Goal: Find contact information: Obtain details needed to contact an individual or organization

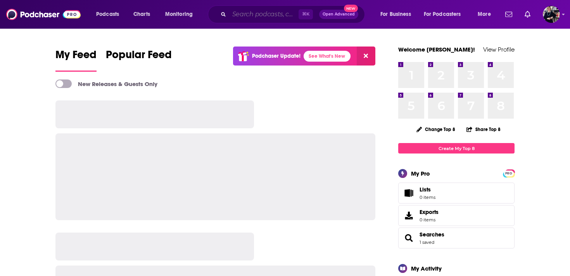
click at [245, 12] on input "Search podcasts, credits, & more..." at bounding box center [263, 14] width 69 height 12
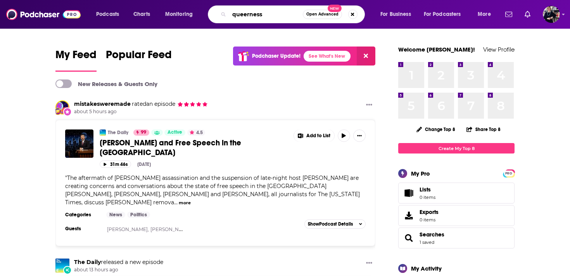
type input "queerness"
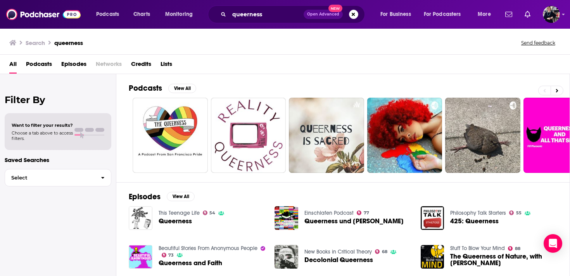
click at [41, 68] on span "Podcasts" at bounding box center [39, 66] width 26 height 16
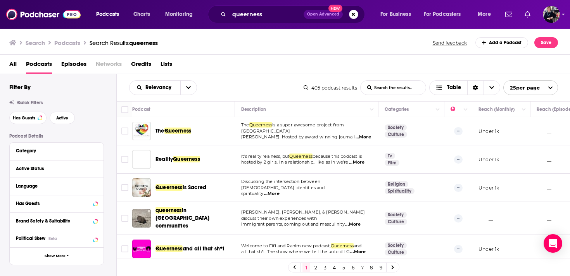
click at [14, 64] on span "All" at bounding box center [12, 66] width 7 height 16
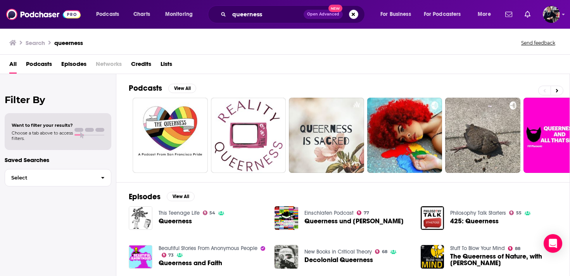
click at [47, 64] on span "Podcasts" at bounding box center [39, 66] width 26 height 16
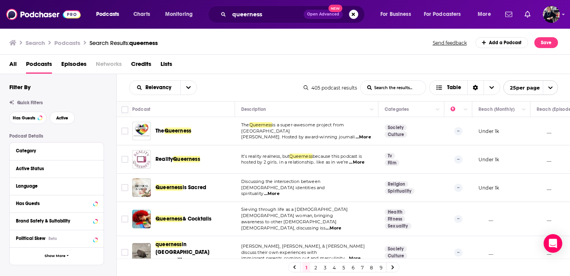
click at [164, 63] on span "Lists" at bounding box center [167, 66] width 12 height 16
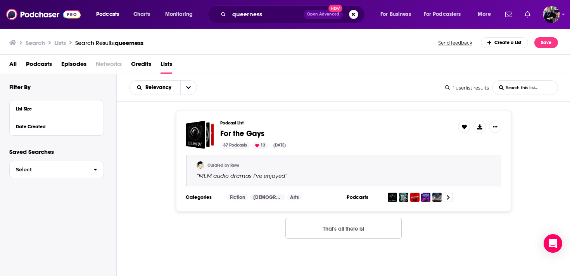
click at [48, 66] on span "Podcasts" at bounding box center [39, 66] width 26 height 16
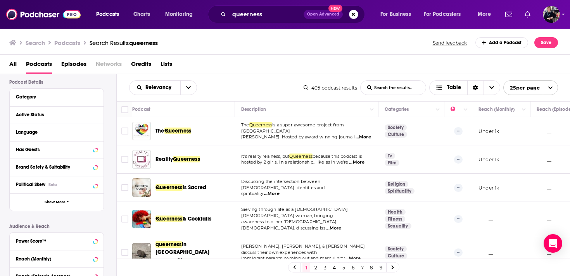
scroll to position [58, 0]
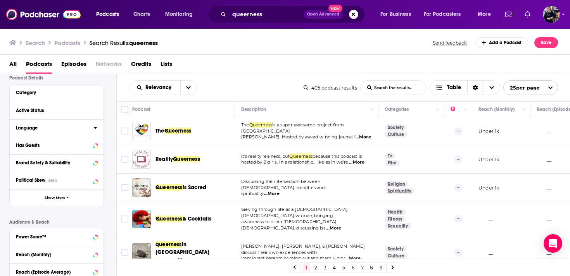
click at [94, 129] on icon at bounding box center [95, 127] width 4 height 6
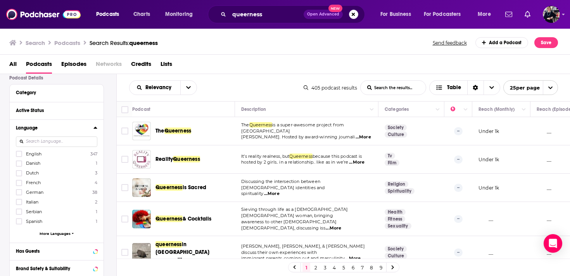
click at [35, 156] on span "English" at bounding box center [34, 153] width 16 height 5
click at [19, 156] on input "multiSelectOption-en-0" at bounding box center [19, 156] width 0 height 0
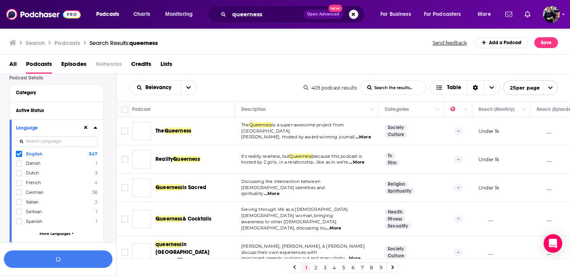
scroll to position [77, 0]
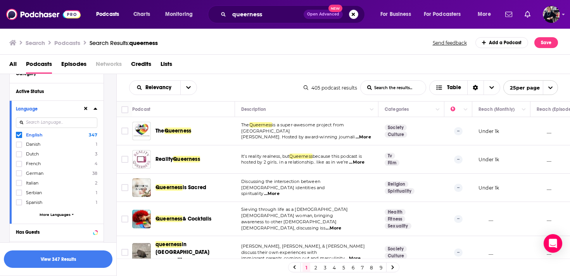
click at [96, 109] on icon at bounding box center [95, 108] width 4 height 6
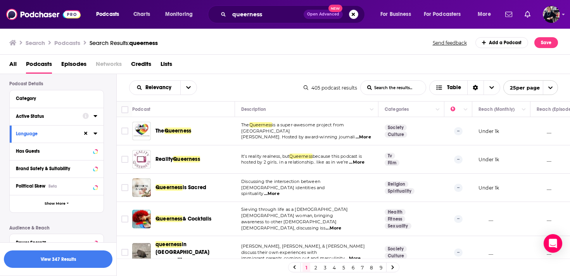
scroll to position [44, 0]
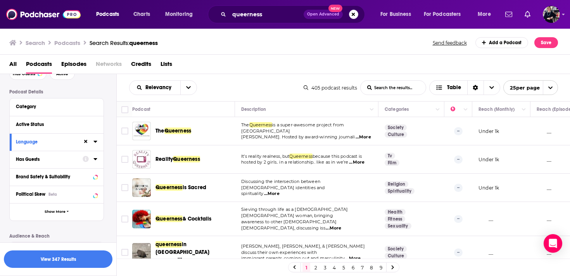
click at [95, 159] on icon at bounding box center [94, 159] width 3 height 2
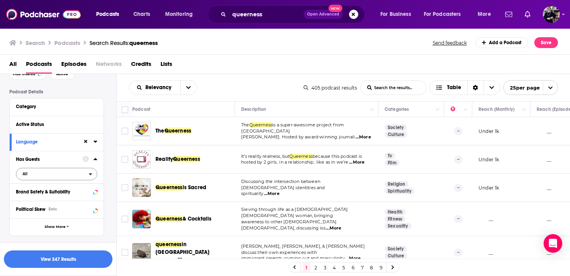
scroll to position [48, 0]
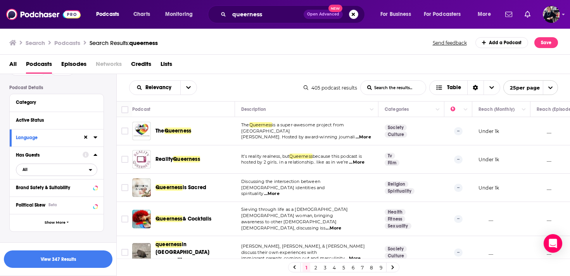
click at [68, 173] on span "All" at bounding box center [52, 169] width 73 height 10
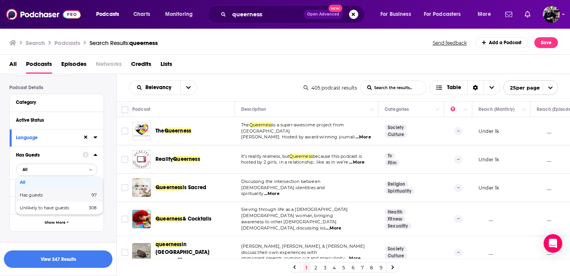
click at [59, 197] on span "Has guests" at bounding box center [43, 195] width 47 height 4
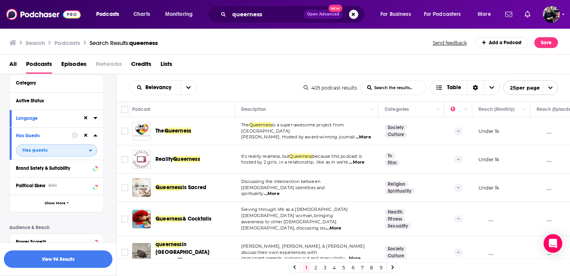
scroll to position [69, 0]
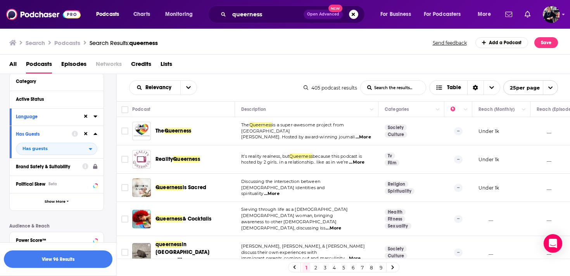
click at [88, 169] on icon at bounding box center [85, 166] width 6 height 6
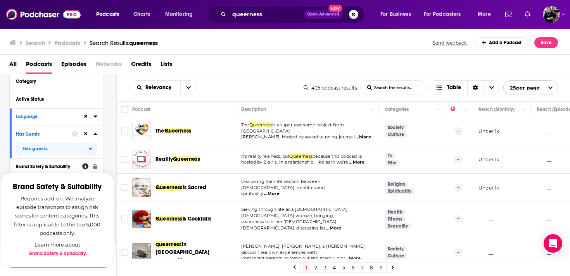
click at [107, 167] on div "Podcast Details Category Active Status Language Has Guests Has guests Brand Saf…" at bounding box center [62, 209] width 107 height 291
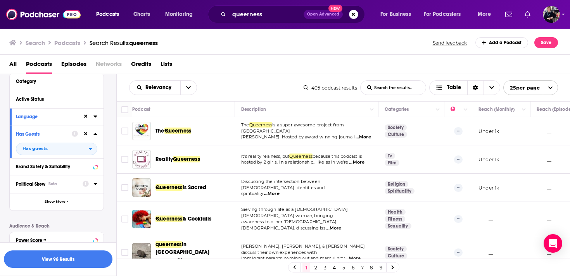
click at [95, 184] on icon at bounding box center [94, 184] width 3 height 2
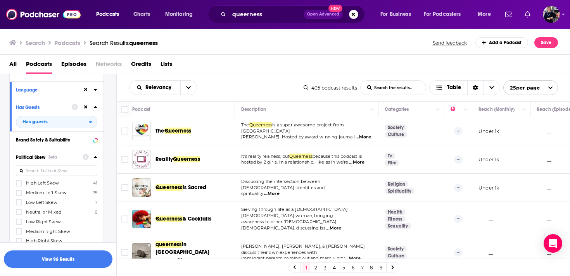
scroll to position [143, 0]
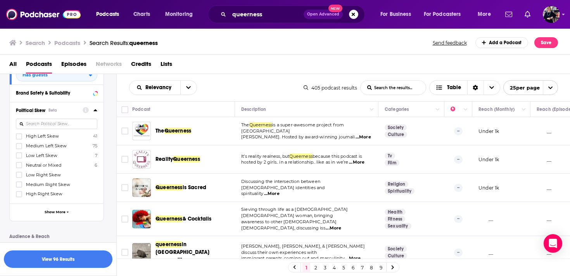
click at [50, 136] on span "High Left Skew" at bounding box center [42, 135] width 33 height 5
click at [19, 139] on input "multiSelectOption-Strong_Left-0" at bounding box center [19, 139] width 0 height 0
click at [48, 147] on span "Medium Left Skew" at bounding box center [46, 145] width 41 height 5
click at [19, 149] on input "multiSelectOption-Left-1" at bounding box center [19, 149] width 0 height 0
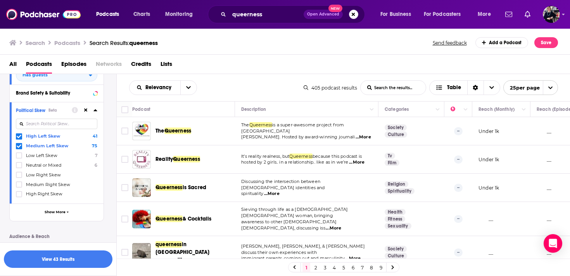
click at [51, 155] on span "Low Left Skew" at bounding box center [41, 155] width 31 height 5
click at [19, 158] on input "multiSelectOption-Low_Left-2" at bounding box center [19, 158] width 0 height 0
click at [51, 165] on span "Neutral or Mixed" at bounding box center [43, 164] width 35 height 5
click at [19, 168] on input "multiSelectOption-Neutral-3" at bounding box center [19, 168] width 0 height 0
click at [97, 111] on icon at bounding box center [95, 110] width 4 height 6
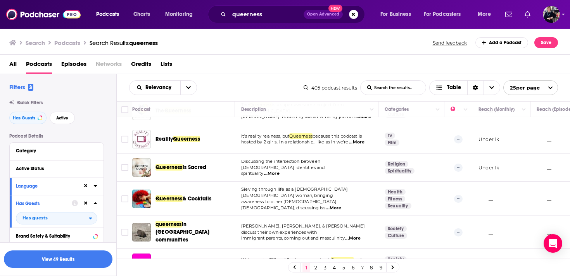
scroll to position [0, 0]
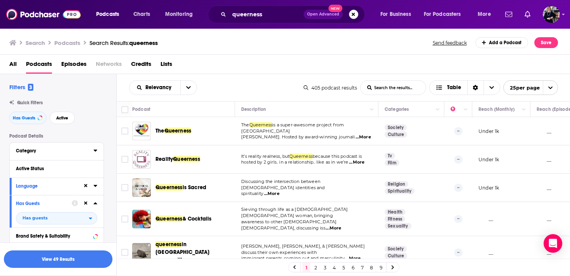
click at [96, 150] on icon at bounding box center [94, 151] width 3 height 2
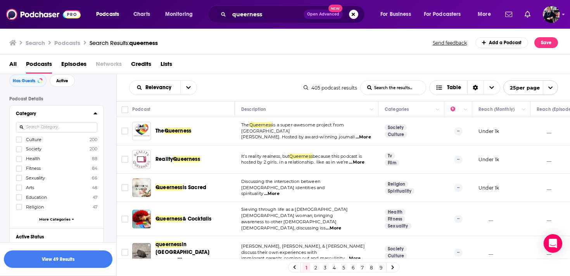
scroll to position [43, 0]
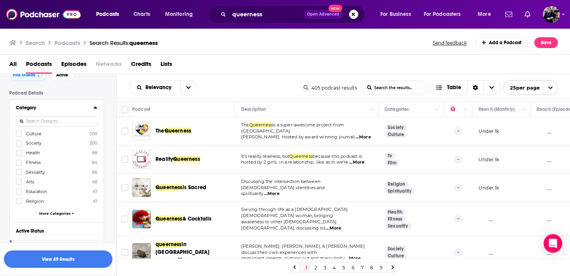
click at [62, 212] on span "More Categories" at bounding box center [54, 213] width 31 height 4
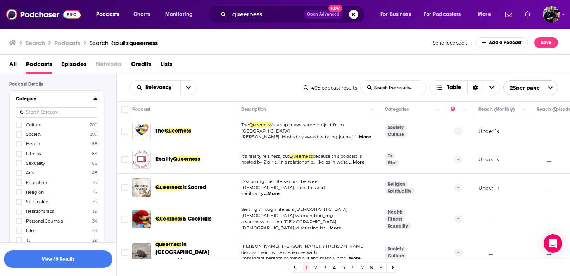
scroll to position [45, 0]
click at [19, 133] on icon at bounding box center [19, 131] width 5 height 3
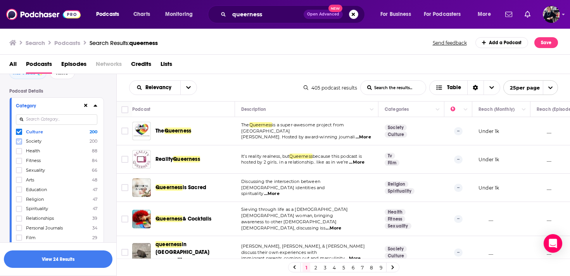
click at [19, 142] on icon at bounding box center [19, 141] width 5 height 3
click at [18, 151] on icon at bounding box center [19, 151] width 5 height 5
click at [19, 171] on icon at bounding box center [19, 170] width 5 height 3
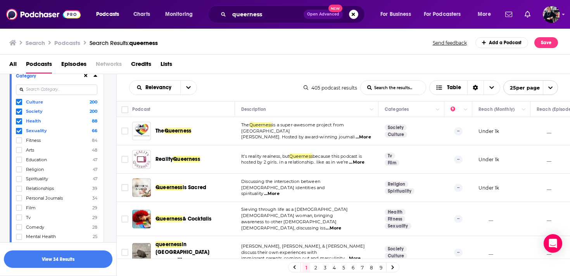
scroll to position [76, 0]
click at [18, 160] on icon at bounding box center [19, 159] width 5 height 5
click at [19, 180] on label at bounding box center [19, 178] width 6 height 6
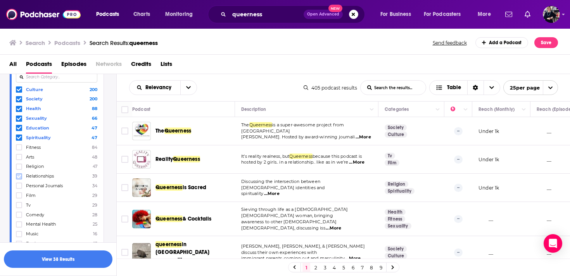
click at [19, 177] on icon at bounding box center [19, 176] width 5 height 5
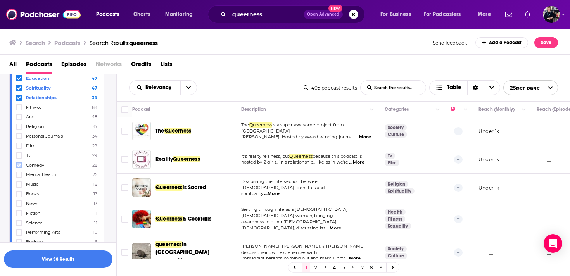
scroll to position [135, 0]
click at [19, 174] on icon at bounding box center [19, 176] width 5 height 5
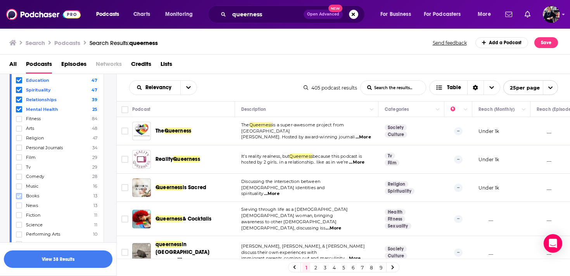
click at [20, 195] on icon at bounding box center [19, 196] width 5 height 5
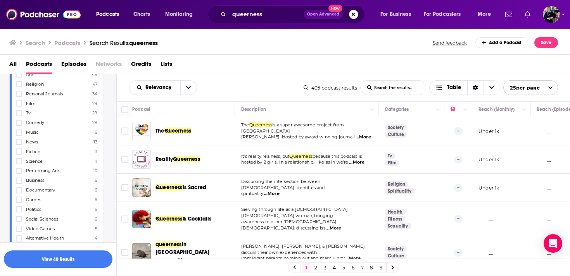
scroll to position [201, 0]
click at [19, 147] on icon at bounding box center [19, 148] width 5 height 3
click at [19, 156] on icon at bounding box center [19, 158] width 5 height 5
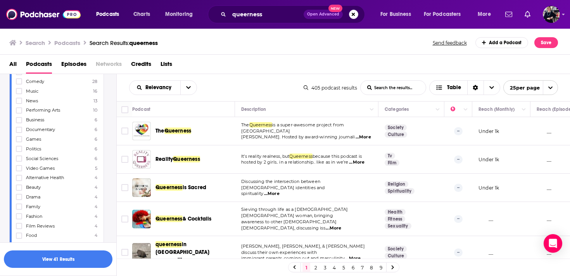
click at [19, 157] on icon at bounding box center [19, 158] width 5 height 3
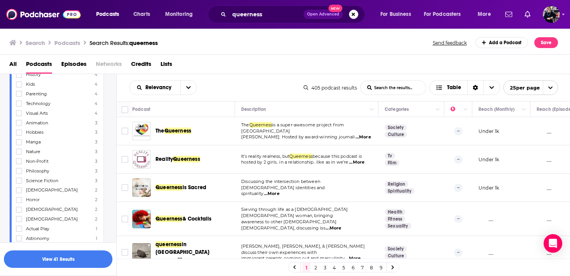
scroll to position [433, 0]
click at [19, 147] on icon at bounding box center [19, 148] width 5 height 3
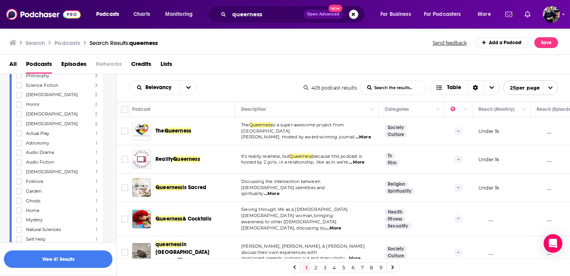
scroll to position [530, 0]
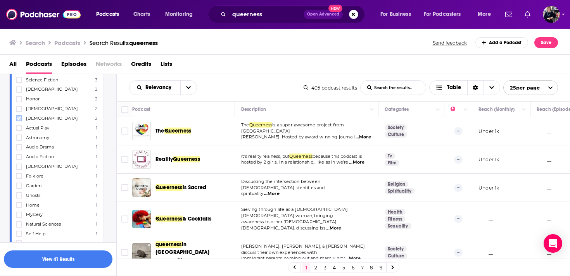
click at [19, 117] on icon at bounding box center [19, 118] width 5 height 3
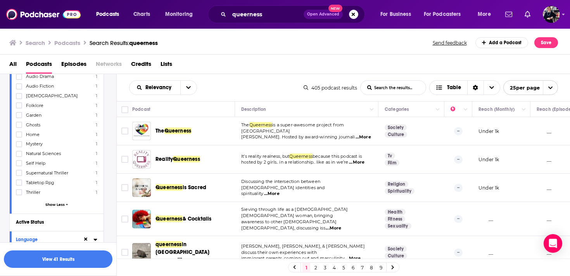
scroll to position [600, 0]
click at [19, 162] on icon at bounding box center [19, 164] width 5 height 5
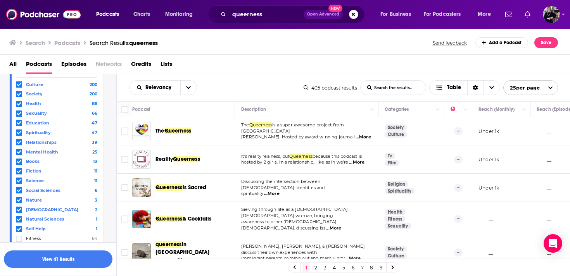
scroll to position [92, 0]
click at [19, 189] on icon at bounding box center [19, 190] width 5 height 3
click at [19, 104] on icon at bounding box center [19, 103] width 5 height 3
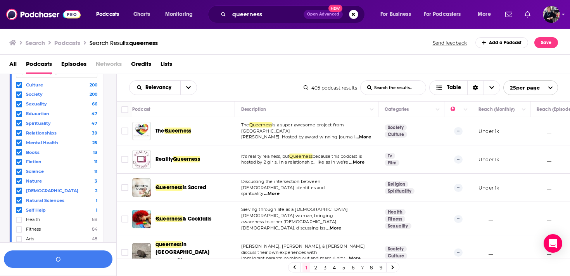
click at [19, 114] on icon at bounding box center [19, 113] width 5 height 3
click at [19, 133] on icon at bounding box center [19, 132] width 5 height 3
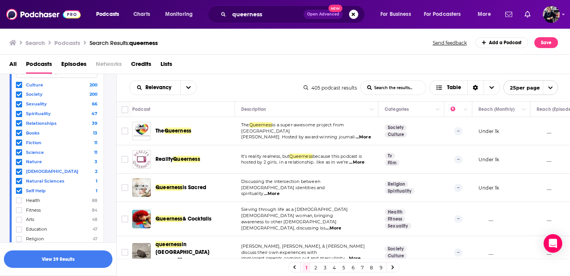
click at [361, 134] on span "...More" at bounding box center [364, 137] width 16 height 6
click at [359, 164] on span "...More" at bounding box center [357, 162] width 16 height 6
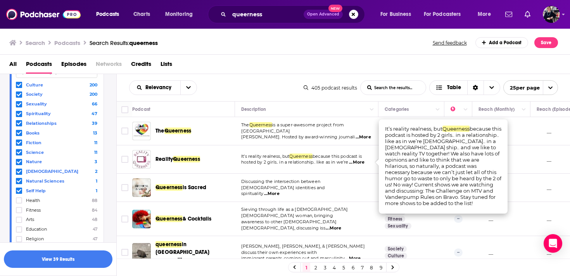
click at [359, 164] on span "...More" at bounding box center [357, 162] width 16 height 6
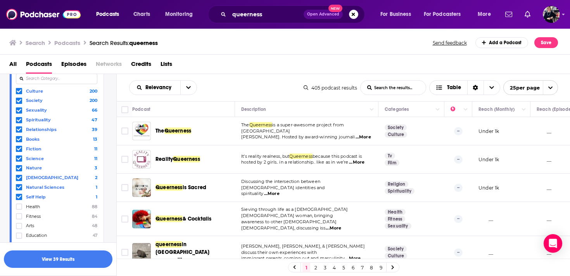
scroll to position [0, 0]
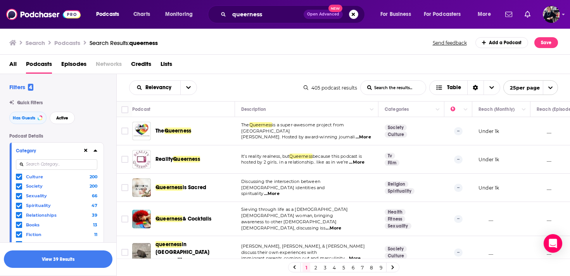
click at [95, 152] on icon at bounding box center [94, 151] width 3 height 2
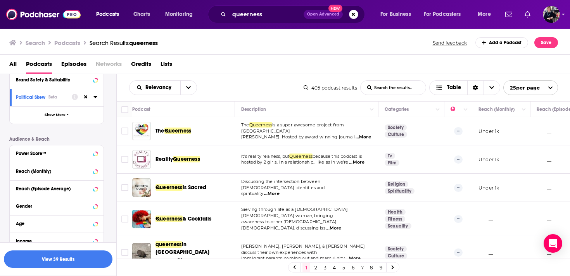
scroll to position [164, 0]
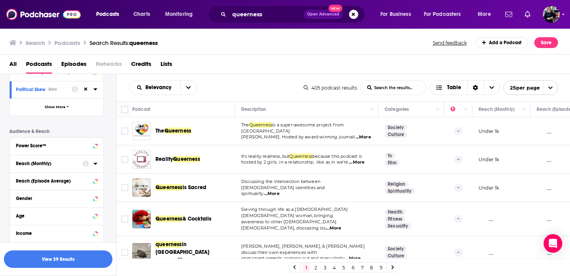
click at [96, 164] on icon at bounding box center [94, 164] width 3 height 2
click at [96, 164] on icon at bounding box center [94, 163] width 3 height 2
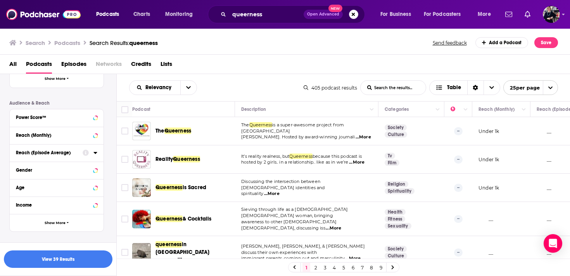
scroll to position [193, 0]
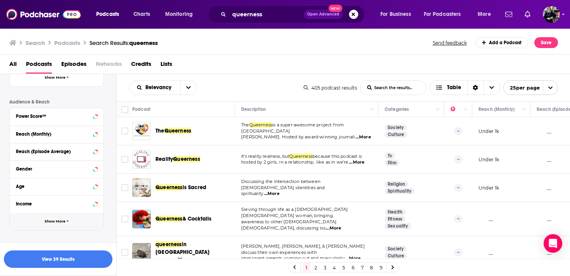
click at [64, 223] on span "Show More" at bounding box center [55, 221] width 21 height 4
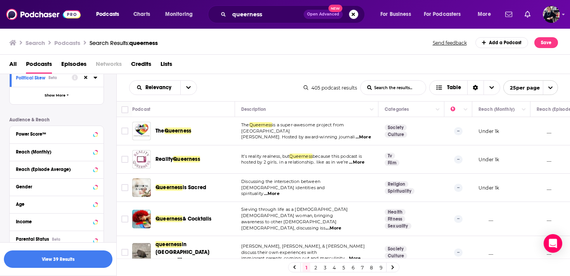
scroll to position [241, 0]
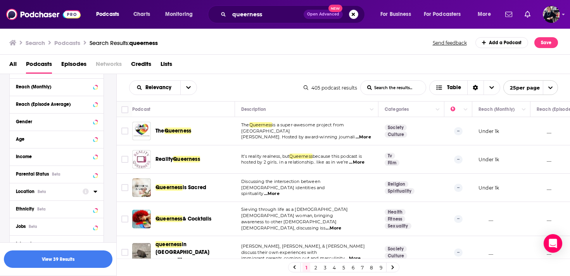
click at [95, 192] on icon at bounding box center [94, 192] width 3 height 2
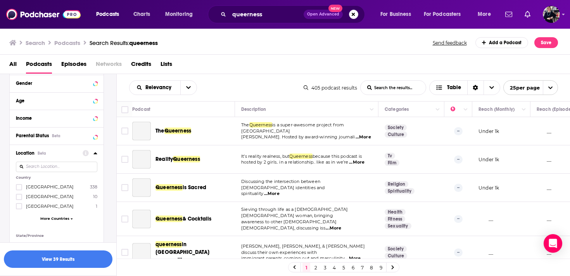
scroll to position [291, 0]
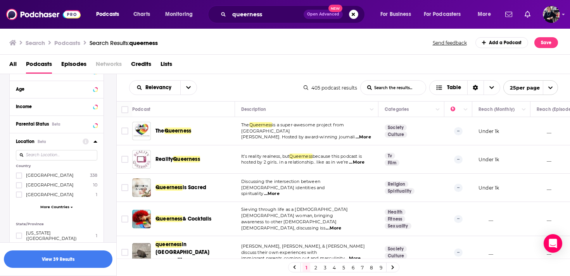
click at [45, 175] on span "[GEOGRAPHIC_DATA]" at bounding box center [50, 175] width 48 height 5
click at [19, 178] on input "multiSelectOption-unitedstates-0" at bounding box center [19, 178] width 0 height 0
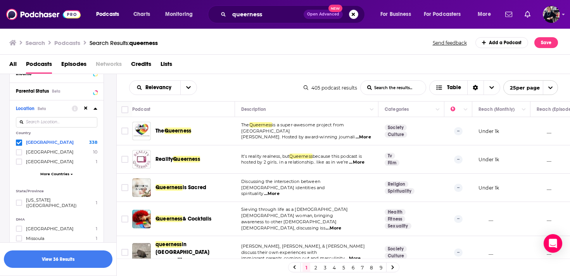
scroll to position [291, 0]
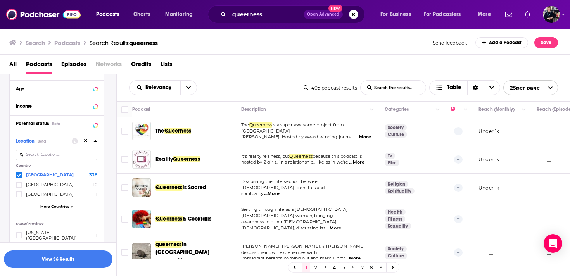
click at [95, 141] on icon at bounding box center [95, 141] width 4 height 6
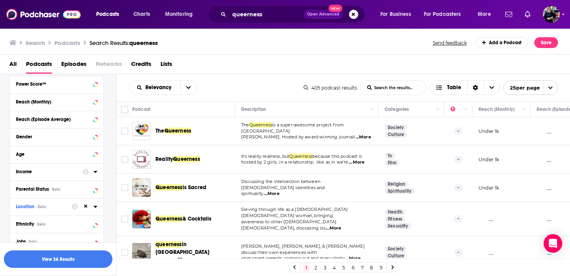
scroll to position [224, 0]
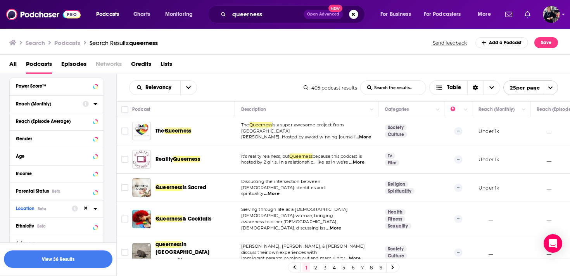
click at [95, 105] on icon at bounding box center [94, 104] width 3 height 2
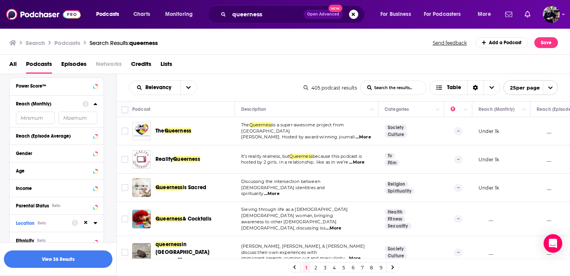
click at [48, 121] on input "number" at bounding box center [35, 118] width 39 height 12
type input "1000"
click at [273, 191] on span "...More" at bounding box center [272, 194] width 16 height 6
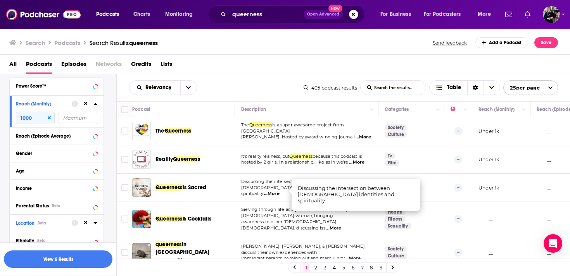
click at [273, 191] on span "...More" at bounding box center [272, 194] width 16 height 6
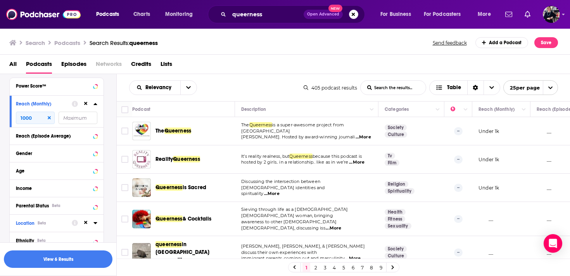
scroll to position [0, 0]
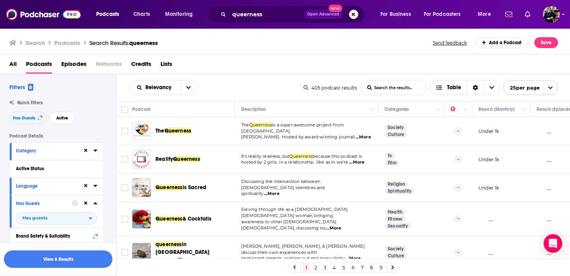
click at [97, 152] on icon at bounding box center [95, 150] width 4 height 6
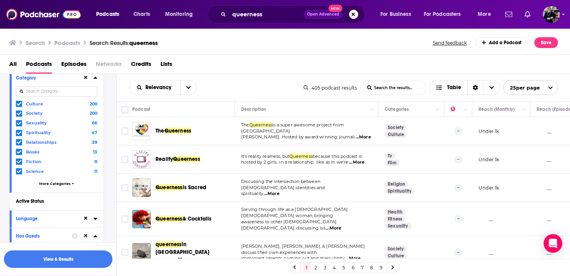
scroll to position [79, 0]
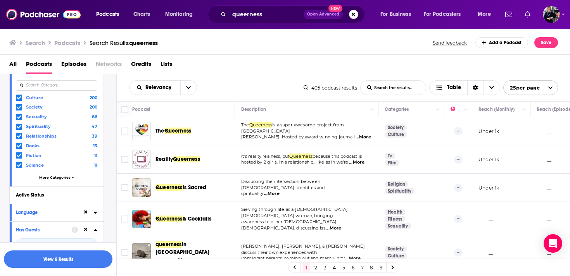
click at [19, 128] on icon at bounding box center [19, 126] width 5 height 3
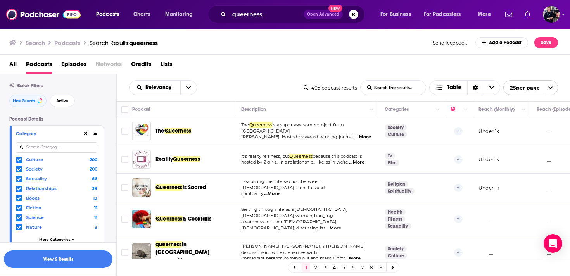
scroll to position [0, 0]
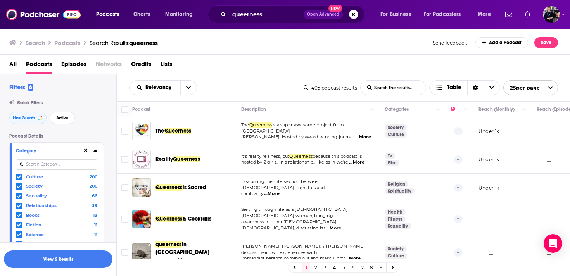
click at [361, 163] on span "...More" at bounding box center [357, 162] width 16 height 6
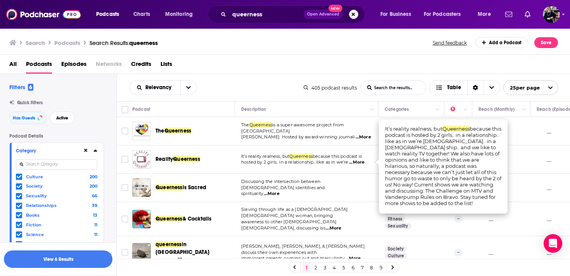
click at [19, 206] on icon at bounding box center [19, 205] width 5 height 3
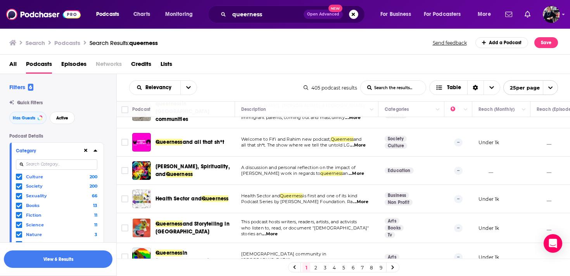
scroll to position [147, 0]
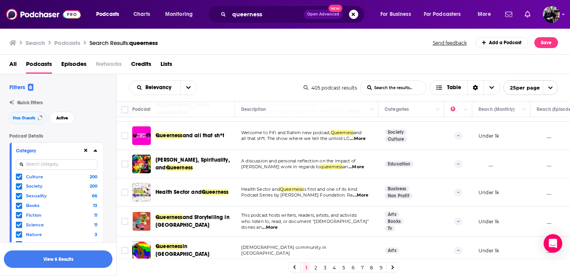
click at [364, 136] on span "...More" at bounding box center [358, 139] width 16 height 6
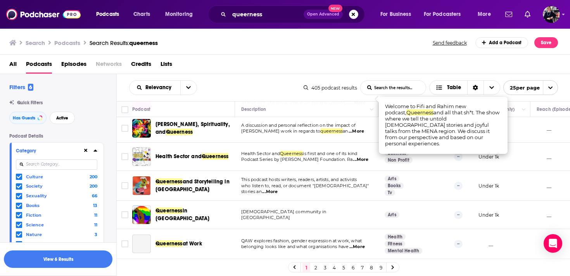
scroll to position [184, 0]
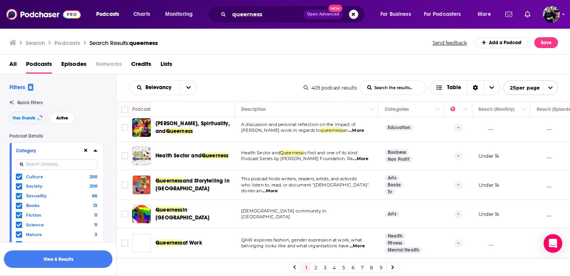
click at [327, 157] on td "Health Sector and Queerness is first and one of its kind Podcast Series by Rang…" at bounding box center [306, 156] width 143 height 28
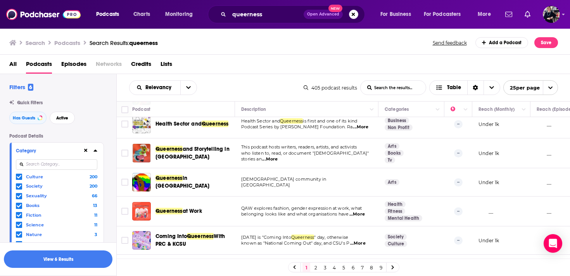
scroll to position [216, 0]
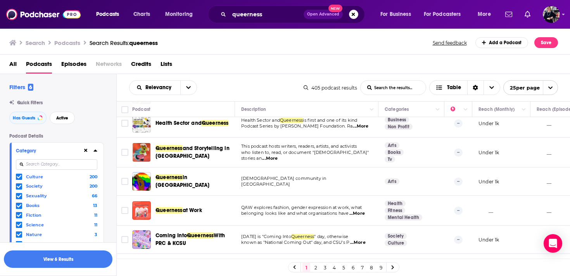
click at [278, 155] on span "...More" at bounding box center [270, 158] width 16 height 6
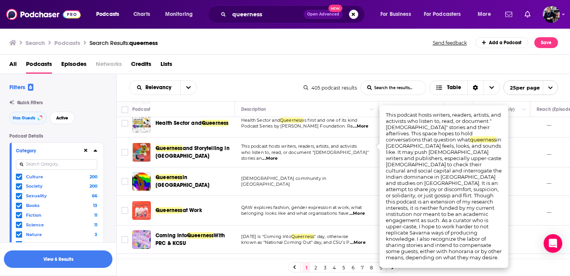
click at [278, 155] on span "...More" at bounding box center [270, 158] width 16 height 6
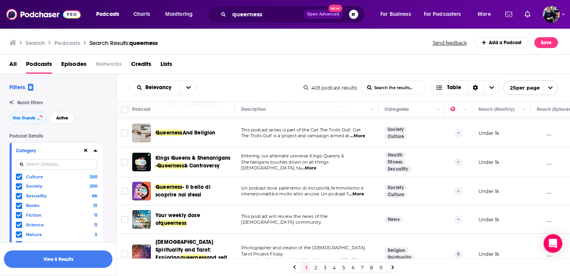
scroll to position [411, 0]
click at [316, 165] on span "...More" at bounding box center [309, 168] width 16 height 6
click at [355, 159] on td "Entering our alternate universe KIngs Queens & Shenanigans touches down on all …" at bounding box center [306, 162] width 143 height 30
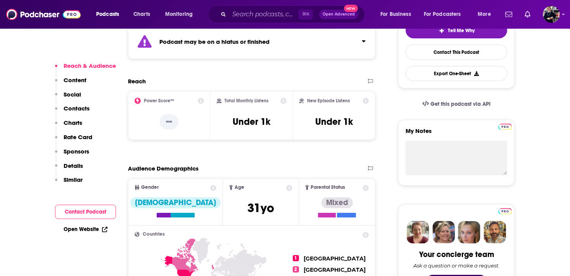
scroll to position [237, 0]
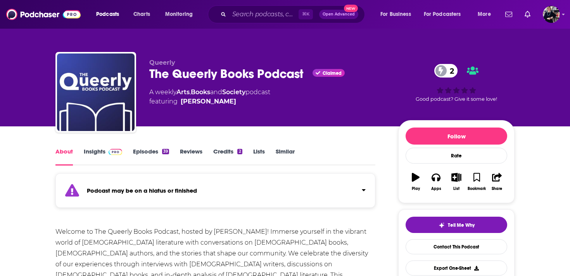
click at [97, 153] on link "Insights" at bounding box center [103, 157] width 38 height 18
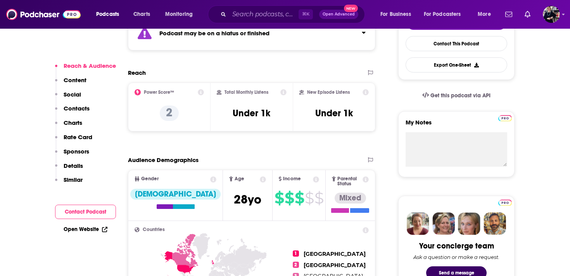
scroll to position [214, 0]
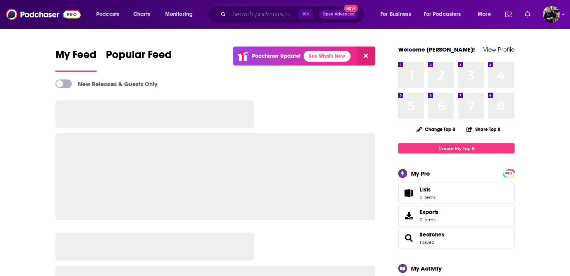
click at [259, 12] on input "Search podcasts, credits, & more..." at bounding box center [263, 14] width 69 height 12
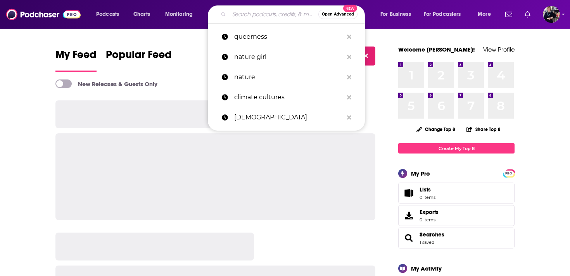
type input "h"
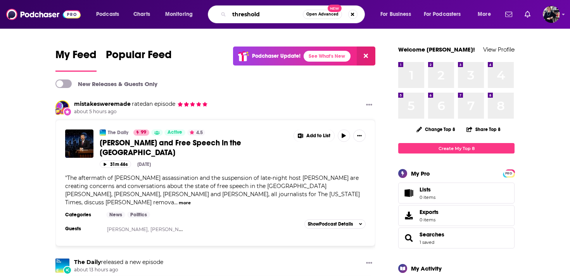
type input "threshold"
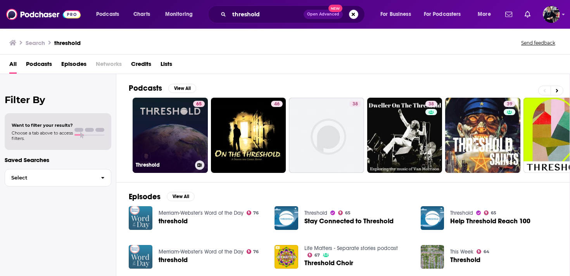
click at [152, 135] on link "65 Threshold" at bounding box center [170, 135] width 75 height 75
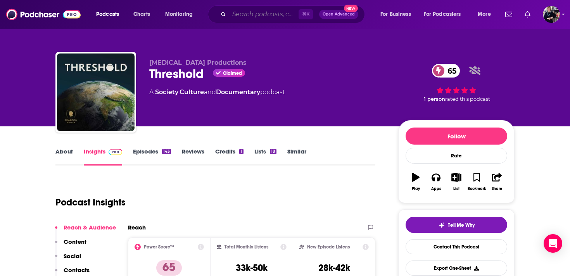
click at [256, 15] on input "Search podcasts, credits, & more..." at bounding box center [263, 14] width 69 height 12
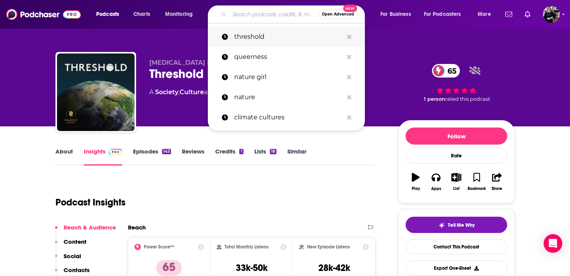
click at [268, 40] on p "threshold" at bounding box center [288, 37] width 109 height 20
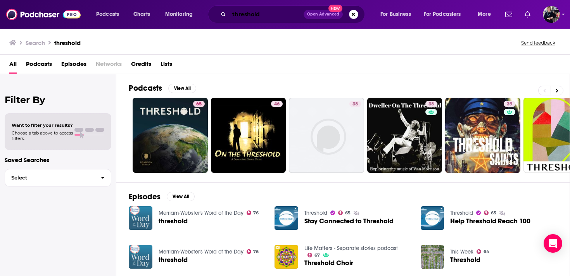
click at [266, 16] on input "threshold" at bounding box center [266, 14] width 74 height 12
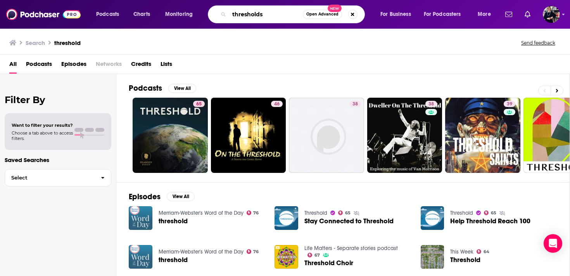
type input "thresholds"
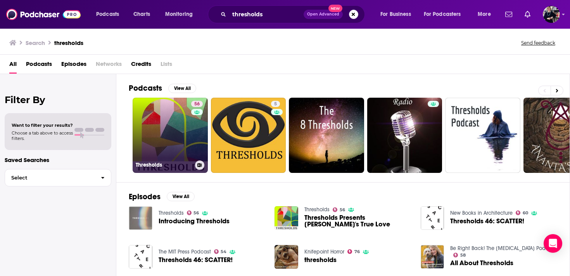
click at [176, 131] on link "56 Thresholds" at bounding box center [170, 135] width 75 height 75
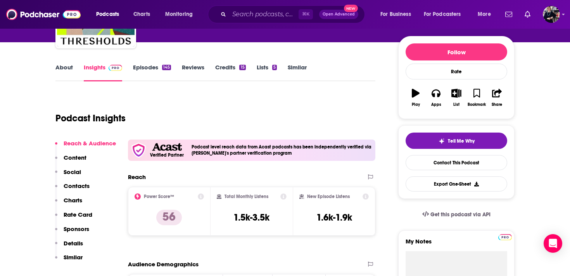
scroll to position [143, 0]
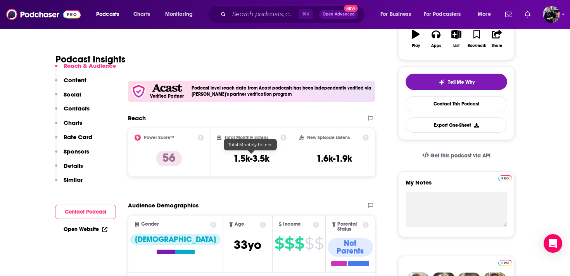
click at [258, 159] on h3 "1.5k-3.5k" at bounding box center [251, 159] width 36 height 12
copy div "1.5k-3.5k"
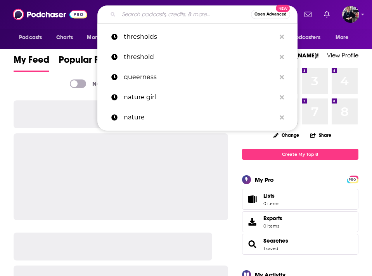
click at [121, 14] on input "Search podcasts, credits, & more..." at bounding box center [185, 14] width 132 height 12
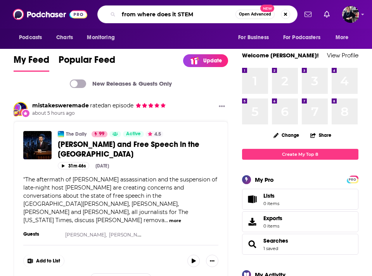
type input "from where does it STEM"
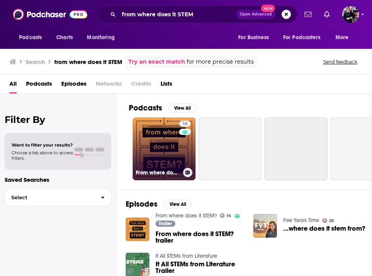
click at [159, 159] on link "14 From where does it STEM?" at bounding box center [164, 148] width 63 height 63
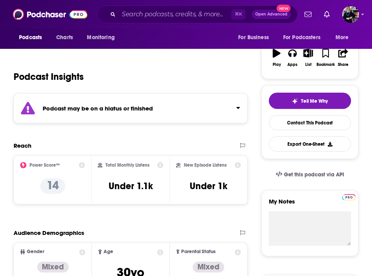
scroll to position [155, 0]
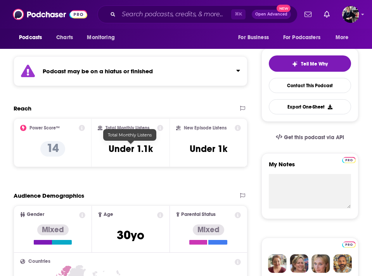
click at [133, 150] on h3 "Under 1.1k" at bounding box center [131, 149] width 44 height 12
copy div "Under 1.1k"
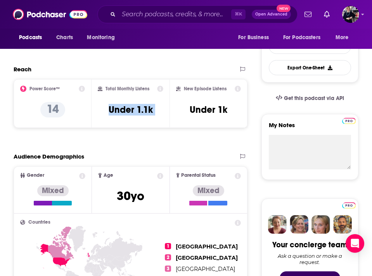
scroll to position [0, 0]
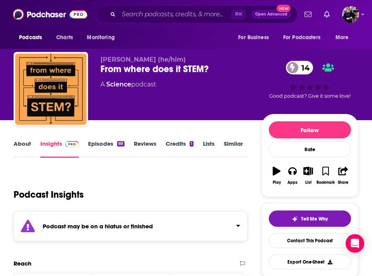
click at [27, 148] on link "About" at bounding box center [22, 149] width 17 height 18
click at [291, 242] on link "Contact This Podcast" at bounding box center [310, 240] width 82 height 15
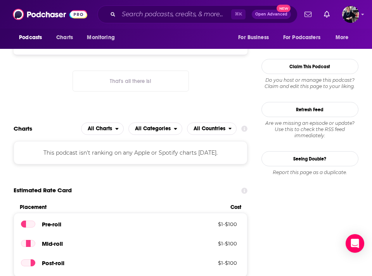
scroll to position [531, 0]
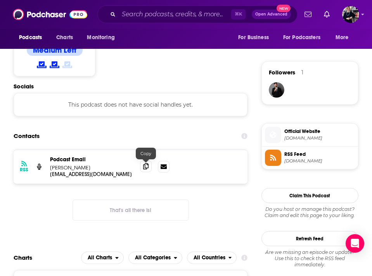
click at [145, 168] on icon at bounding box center [145, 166] width 5 height 6
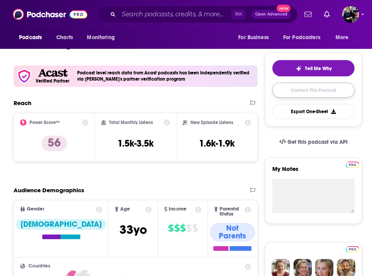
click at [313, 93] on link "Contact This Podcast" at bounding box center [313, 90] width 82 height 15
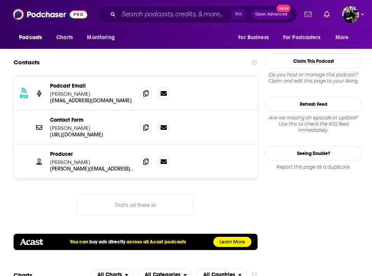
scroll to position [728, 0]
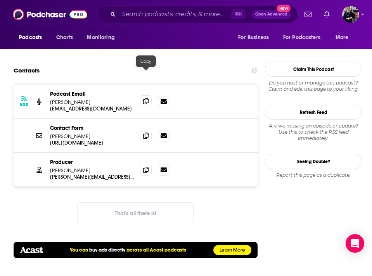
click at [146, 98] on icon at bounding box center [145, 101] width 5 height 6
click at [66, 167] on p "[PERSON_NAME]" at bounding box center [92, 170] width 84 height 7
copy div "[PERSON_NAME] Broussard [EMAIL_ADDRESS][DOMAIN_NAME]"
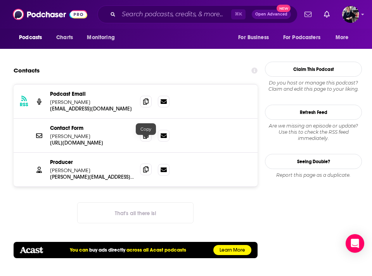
click at [150, 164] on span at bounding box center [146, 170] width 12 height 12
click at [140, 14] on input "Search podcasts, credits, & more..." at bounding box center [175, 14] width 112 height 12
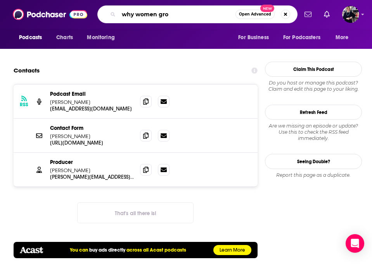
type input "why women grow"
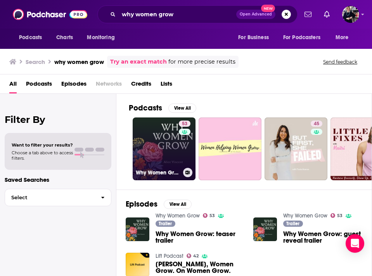
click at [170, 145] on link "53 Why Women Grow" at bounding box center [164, 148] width 63 height 63
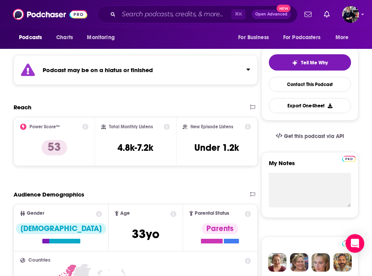
scroll to position [168, 0]
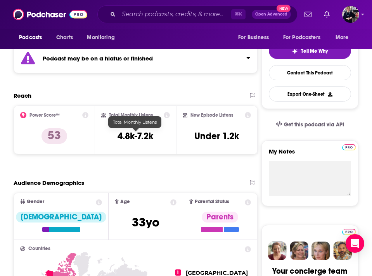
click at [135, 138] on h3 "4.8k-7.2k" at bounding box center [135, 136] width 36 height 12
copy div "4.8k-7.2k"
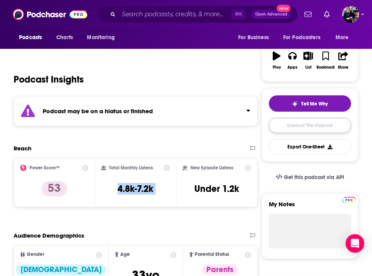
click at [304, 123] on link "Contact This Podcast" at bounding box center [310, 125] width 82 height 15
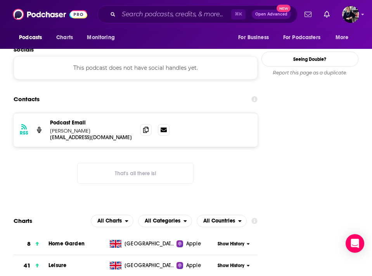
scroll to position [681, 0]
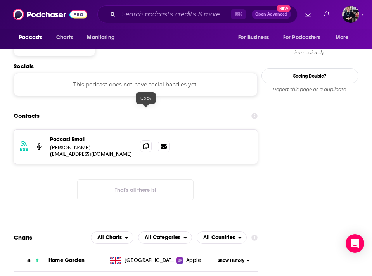
click at [148, 143] on icon at bounding box center [145, 146] width 5 height 6
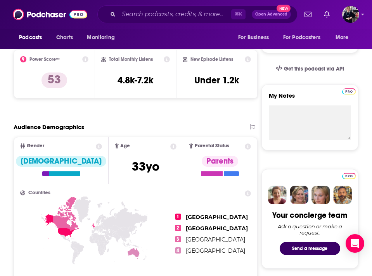
scroll to position [111, 0]
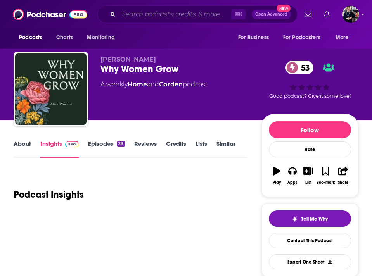
click at [147, 14] on input "Search podcasts, credits, & more..." at bounding box center [175, 14] width 112 height 12
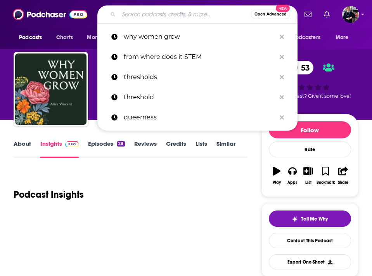
paste input "On Being with [PERSON_NAME]"
type input "On Being with [PERSON_NAME]"
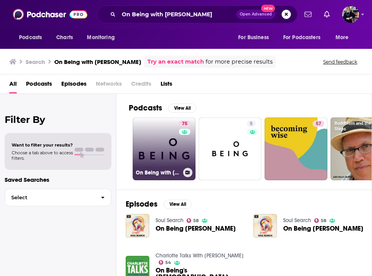
click at [159, 143] on link "75 On Being with [PERSON_NAME]" at bounding box center [164, 148] width 63 height 63
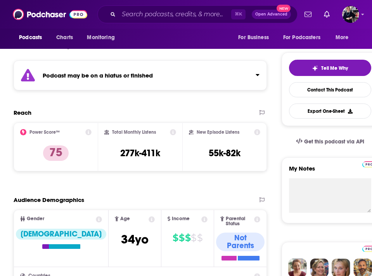
scroll to position [171, 0]
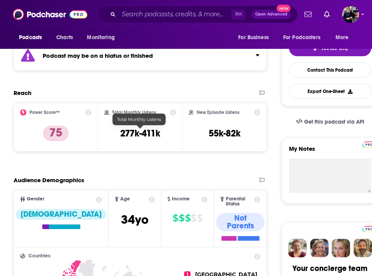
click at [135, 133] on h3 "277k-411k" at bounding box center [140, 134] width 40 height 12
copy div "277k-411k"
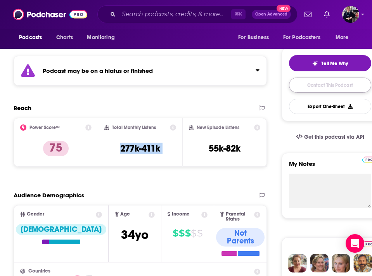
click at [304, 85] on link "Contact This Podcast" at bounding box center [330, 85] width 82 height 15
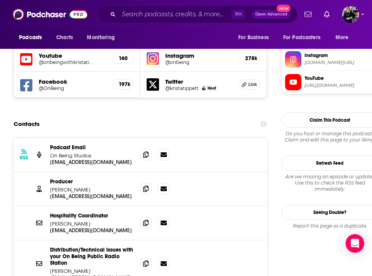
scroll to position [748, 0]
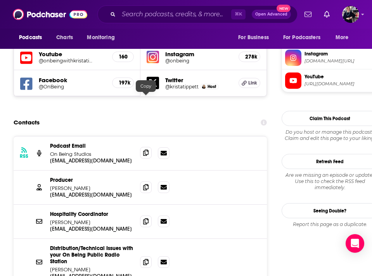
click at [148, 150] on icon at bounding box center [145, 153] width 5 height 6
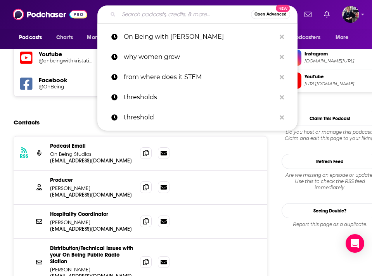
click at [132, 17] on input "Search podcasts, credits, & more..." at bounding box center [185, 14] width 132 height 12
paste input "These Books are for Everybody"
type input "These Books are for Everybody"
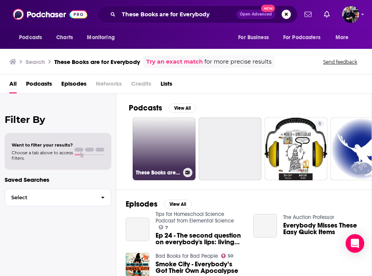
click at [158, 140] on link "These Books are for Everybody" at bounding box center [164, 148] width 63 height 63
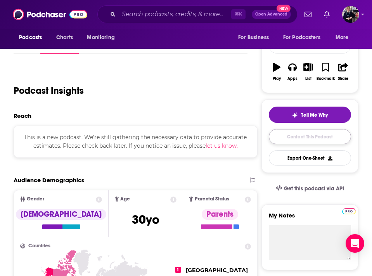
click at [282, 142] on link "Contact This Podcast" at bounding box center [310, 136] width 82 height 15
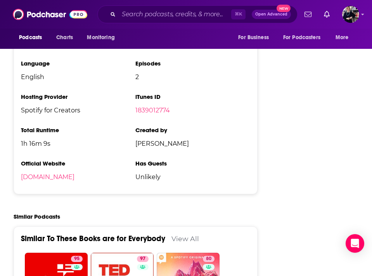
scroll to position [1005, 0]
